Goal: Communication & Community: Connect with others

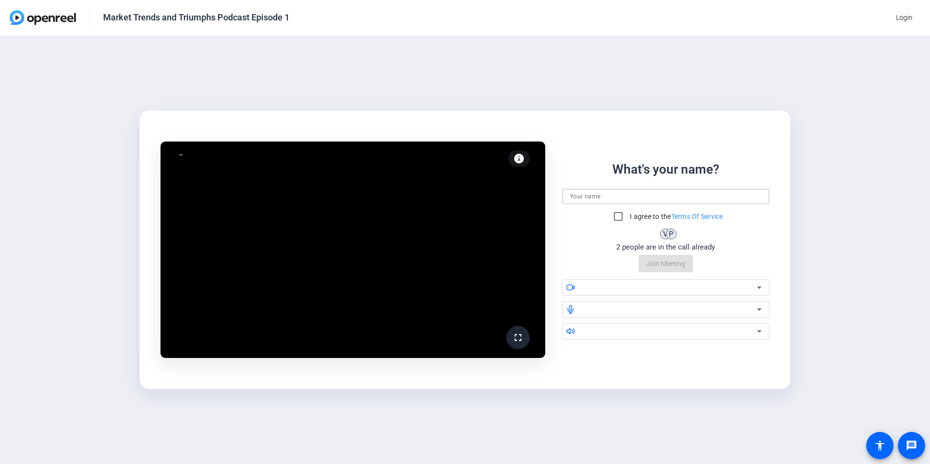
click at [586, 197] on input at bounding box center [666, 197] width 192 height 12
type input "[PERSON_NAME]"
click at [570, 240] on div "What's your name? [PERSON_NAME] I agree to the Terms Of Service V P 2 people ar…" at bounding box center [665, 216] width 207 height 113
click at [616, 220] on input "I agree to the Terms Of Service" at bounding box center [617, 216] width 19 height 19
checkbox input "true"
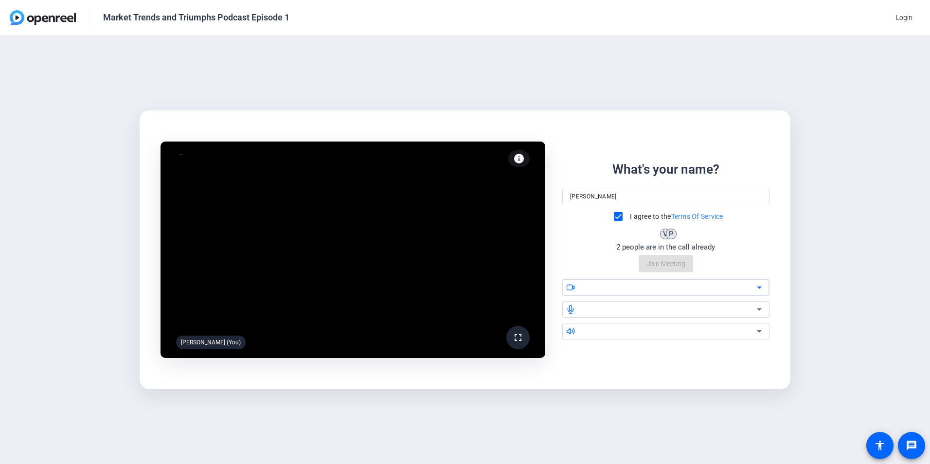
click at [712, 287] on div at bounding box center [669, 288] width 175 height 12
click at [758, 288] on icon at bounding box center [759, 287] width 5 height 2
click at [727, 258] on div "What's your name? [PERSON_NAME] I agree to the Terms Of Service V P 2 people ar…" at bounding box center [665, 216] width 207 height 113
click at [672, 236] on div "P" at bounding box center [671, 234] width 11 height 11
click at [673, 266] on div "What's your name? [PERSON_NAME] I agree to the Terms Of Service V P 2 people ar…" at bounding box center [665, 216] width 207 height 113
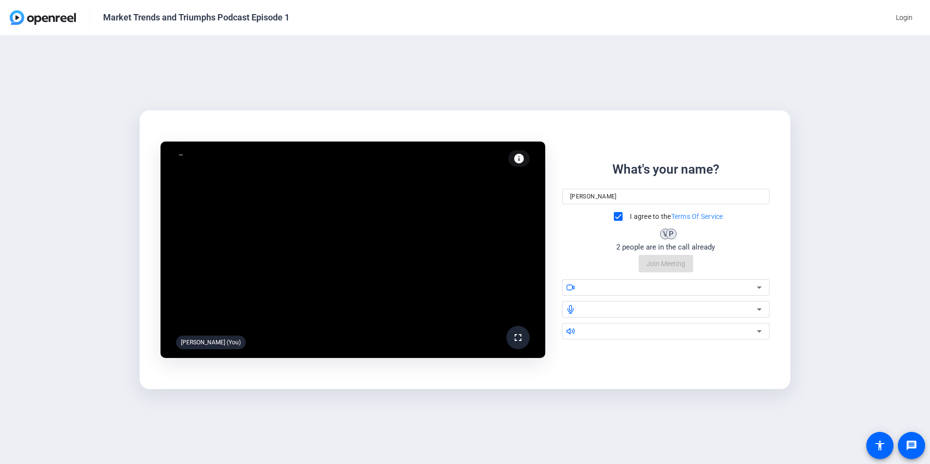
drag, startPoint x: 651, startPoint y: 262, endPoint x: 641, endPoint y: 283, distance: 23.7
click at [651, 262] on div "What's your name? [PERSON_NAME] I agree to the Terms Of Service V P 2 people ar…" at bounding box center [665, 216] width 207 height 113
click at [659, 263] on div "What's your name? [PERSON_NAME] I agree to the Terms Of Service V P 2 people ar…" at bounding box center [665, 216] width 207 height 113
click at [738, 291] on div "HD Webcam USB (0c45:6366)" at bounding box center [669, 288] width 175 height 12
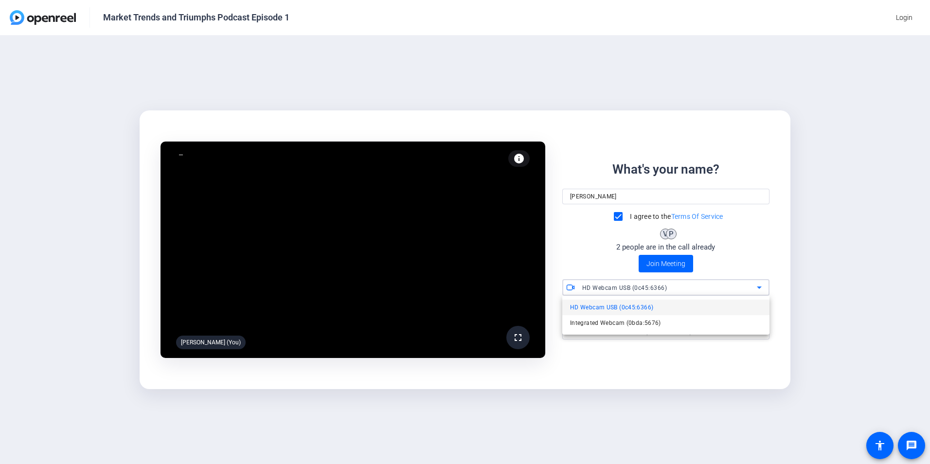
click at [735, 291] on div at bounding box center [465, 232] width 930 height 464
click at [667, 262] on span "Join Meeting" at bounding box center [665, 264] width 39 height 10
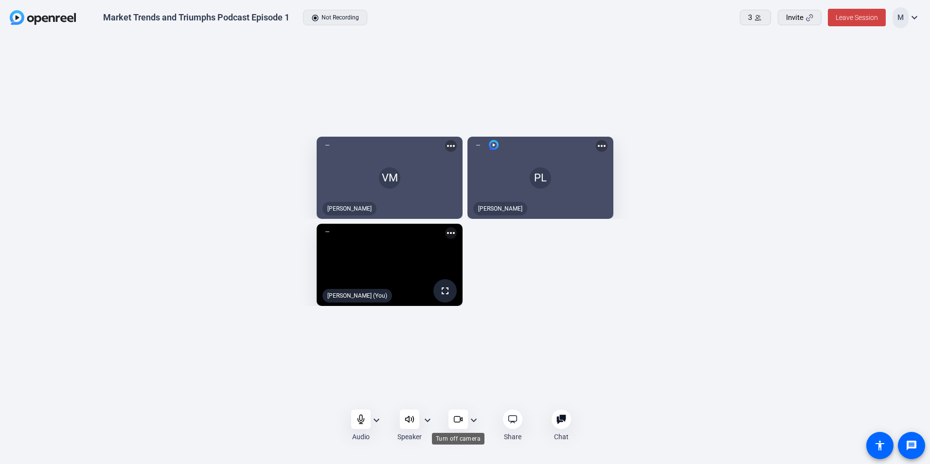
click at [457, 418] on icon at bounding box center [458, 419] width 10 height 10
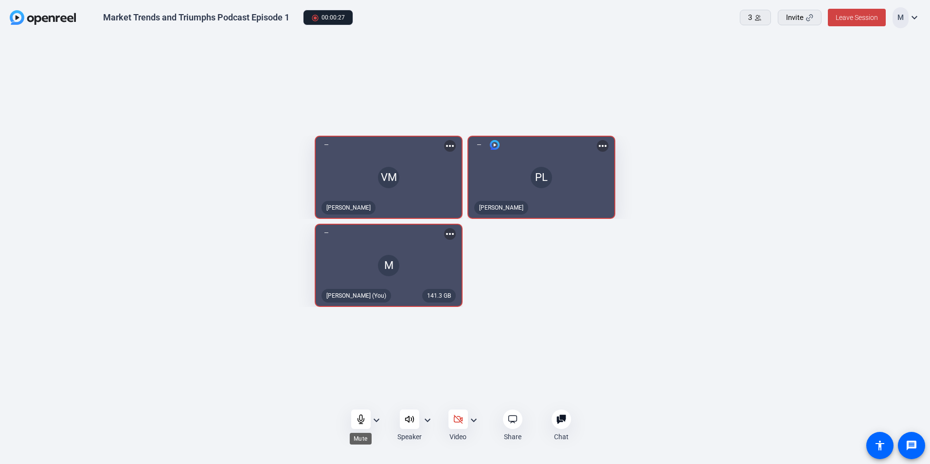
click at [365, 424] on div at bounding box center [360, 418] width 19 height 19
click at [360, 424] on div at bounding box center [360, 418] width 19 height 19
click at [361, 421] on icon at bounding box center [360, 419] width 6 height 9
click at [360, 420] on icon at bounding box center [360, 419] width 8 height 8
click at [358, 428] on div at bounding box center [360, 418] width 19 height 19
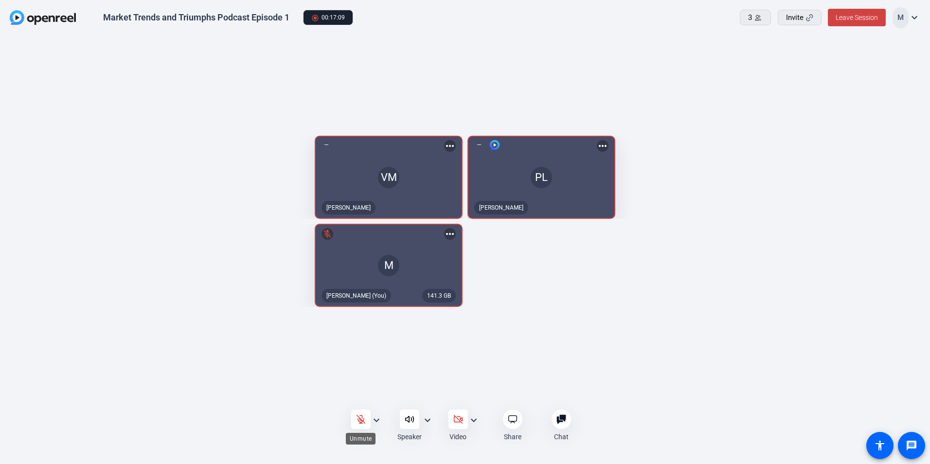
drag, startPoint x: 360, startPoint y: 419, endPoint x: 435, endPoint y: 461, distance: 85.8
click at [360, 419] on icon at bounding box center [360, 419] width 8 height 8
click at [356, 421] on icon at bounding box center [361, 419] width 10 height 10
click at [360, 420] on icon at bounding box center [361, 419] width 10 height 10
click at [355, 416] on div at bounding box center [360, 418] width 19 height 19
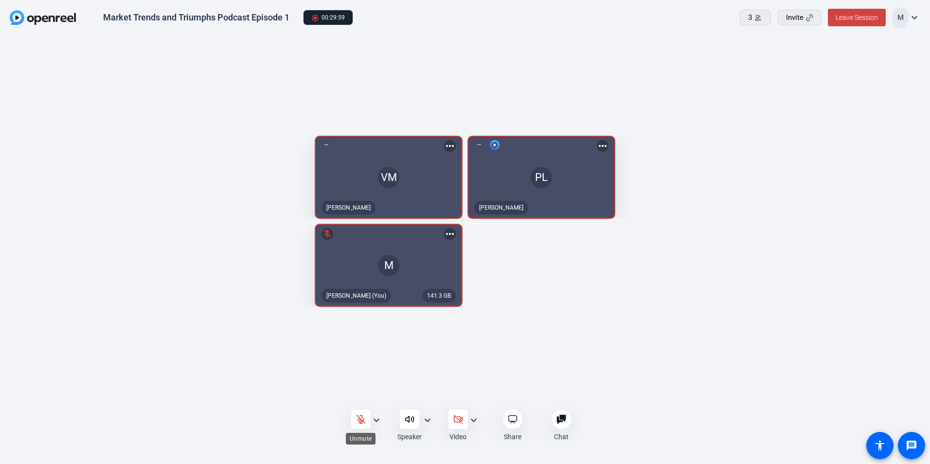
click at [362, 426] on div at bounding box center [360, 418] width 19 height 19
click at [364, 418] on icon at bounding box center [361, 419] width 10 height 10
click at [362, 418] on icon at bounding box center [361, 419] width 10 height 10
click at [357, 423] on icon at bounding box center [361, 419] width 10 height 10
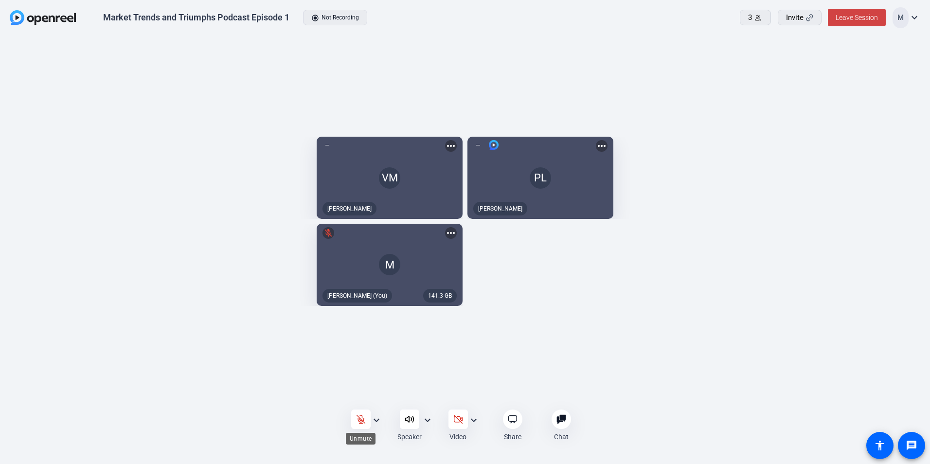
click at [357, 423] on icon at bounding box center [361, 419] width 10 height 10
click at [859, 17] on span "Leave Session" at bounding box center [856, 18] width 42 height 8
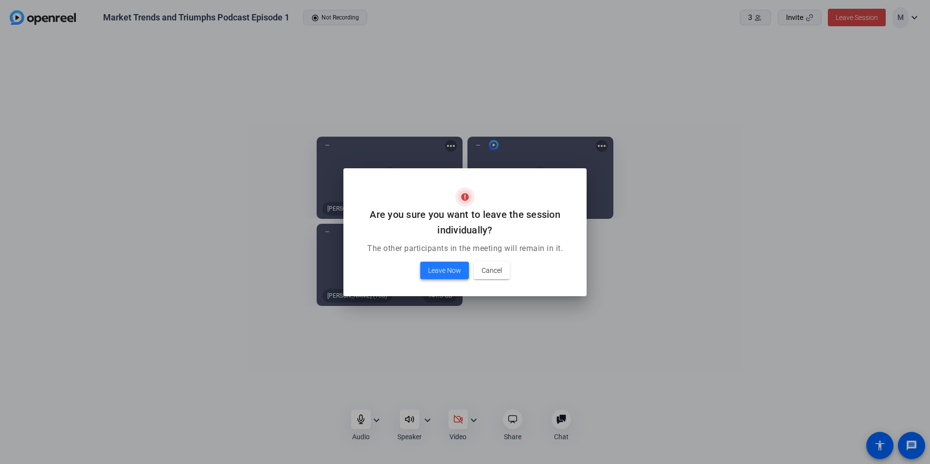
click at [439, 271] on span "Leave Now" at bounding box center [444, 271] width 33 height 12
